Goal: Task Accomplishment & Management: Use online tool/utility

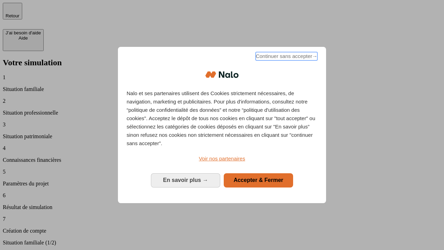
click at [286, 57] on span "Continuer sans accepter →" at bounding box center [286, 56] width 62 height 8
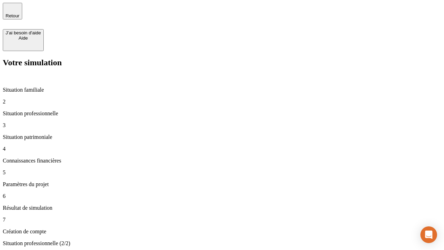
type input "30 000"
type input "1 000"
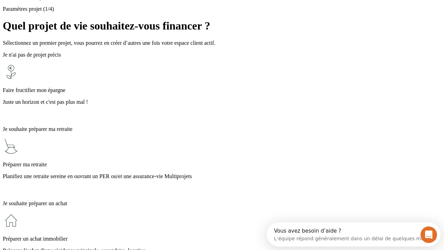
scroll to position [6, 0]
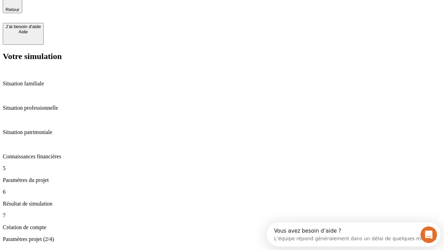
type input "40"
type input "200 000"
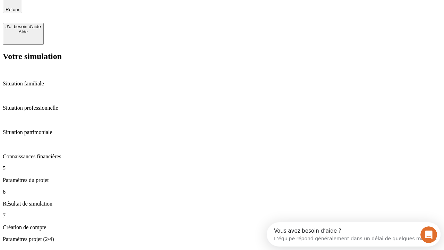
type input "640"
